Goal: Use online tool/utility: Utilize a website feature to perform a specific function

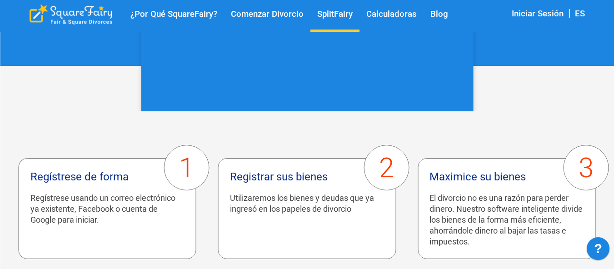
scroll to position [364, 0]
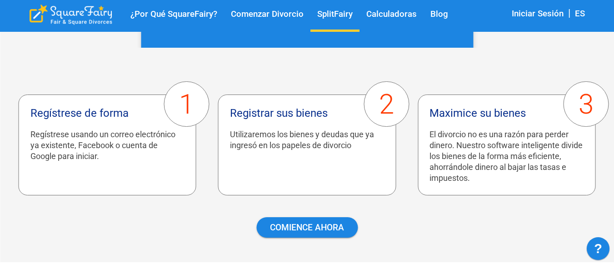
click at [382, 16] on link "Calculadoras" at bounding box center [392, 14] width 64 height 10
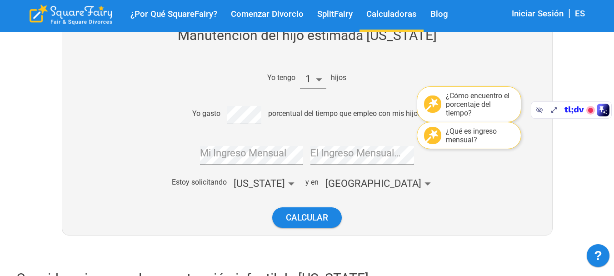
scroll to position [136, 0]
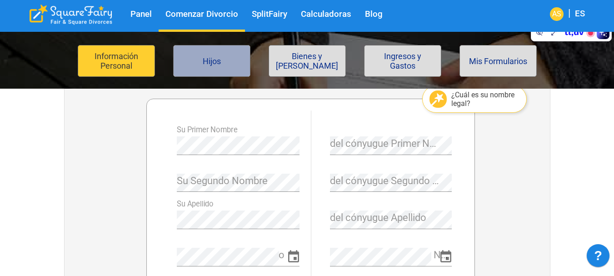
click at [221, 62] on button "Hijos" at bounding box center [211, 61] width 77 height 32
